Goal: Task Accomplishment & Management: Manage account settings

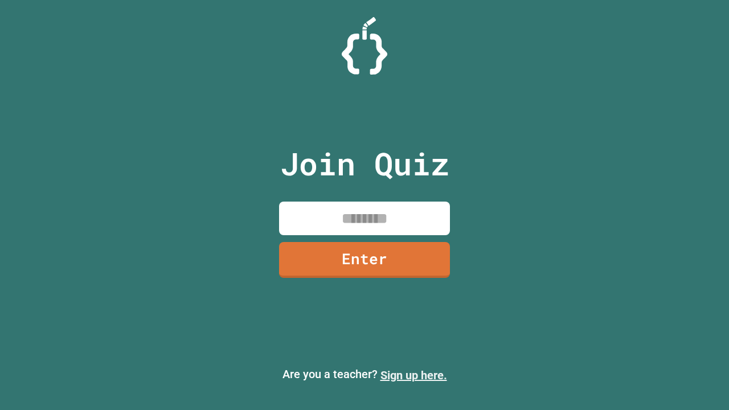
click at [413, 375] on link "Sign up here." at bounding box center [413, 375] width 67 height 14
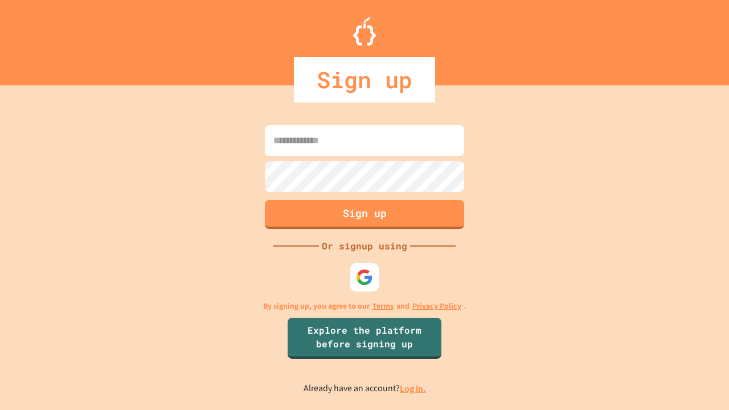
click at [413, 388] on link "Log in." at bounding box center [413, 389] width 26 height 12
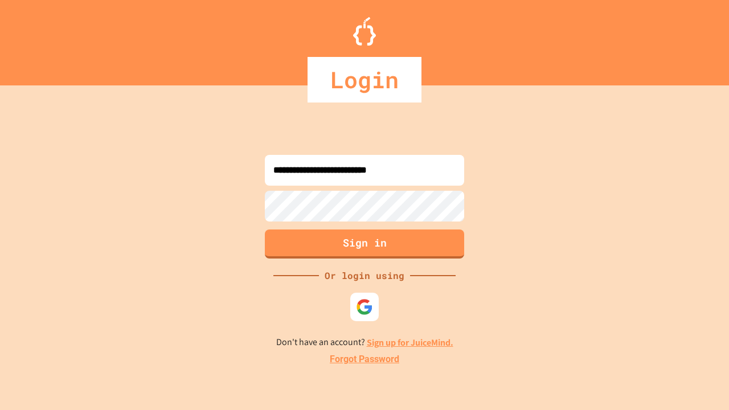
type input "**********"
